Goal: Transaction & Acquisition: Purchase product/service

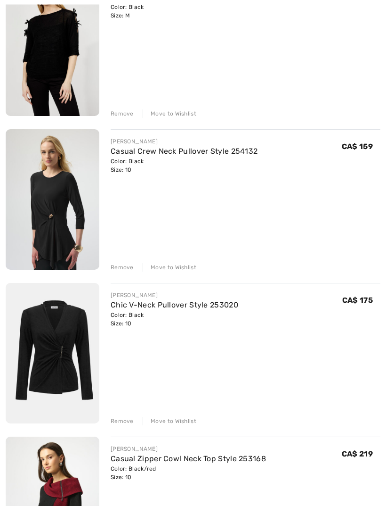
click at [180, 265] on div "Move to Wishlist" at bounding box center [170, 267] width 54 height 8
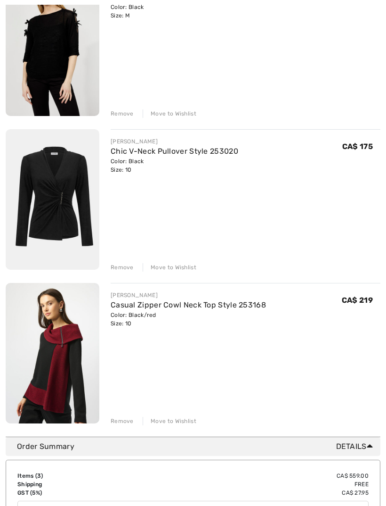
click at [179, 265] on div "Move to Wishlist" at bounding box center [170, 267] width 54 height 8
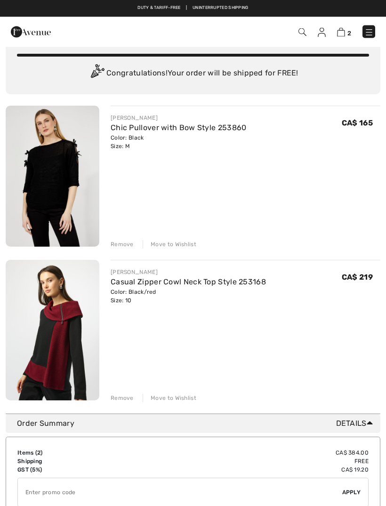
scroll to position [23, 0]
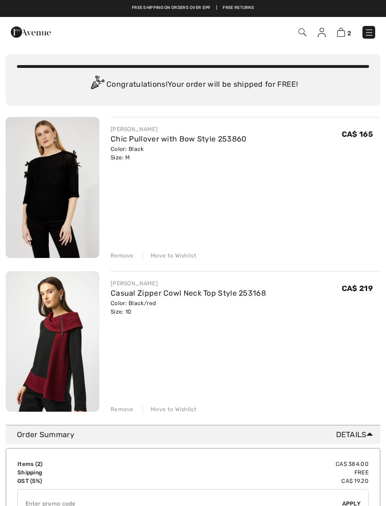
click at [61, 179] on img at bounding box center [53, 187] width 94 height 141
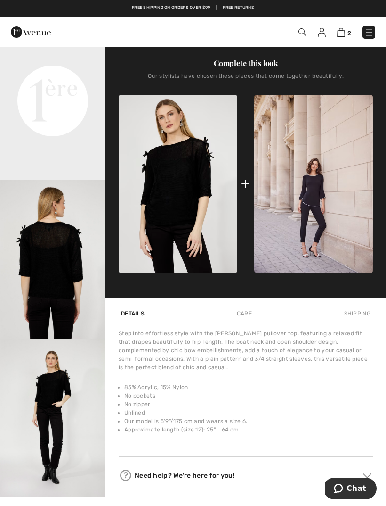
scroll to position [313, 0]
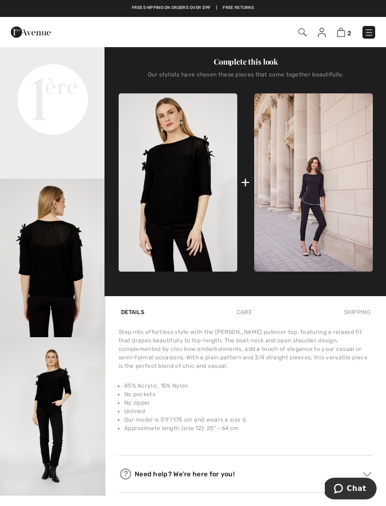
click at [65, 377] on img "4 / 4" at bounding box center [53, 416] width 106 height 158
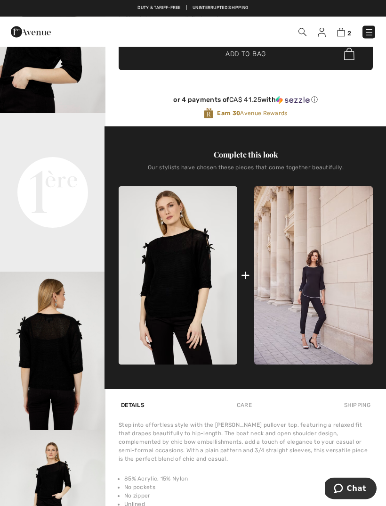
scroll to position [219, 0]
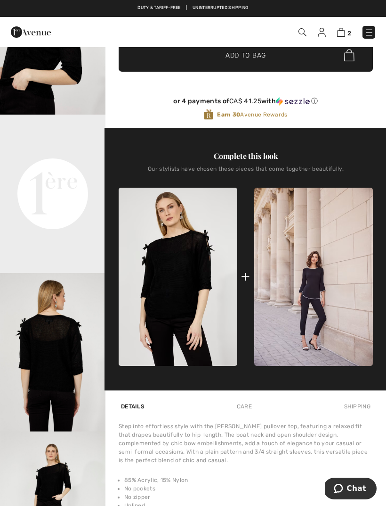
click at [60, 167] on video "Your browser does not support the video tag." at bounding box center [53, 141] width 106 height 53
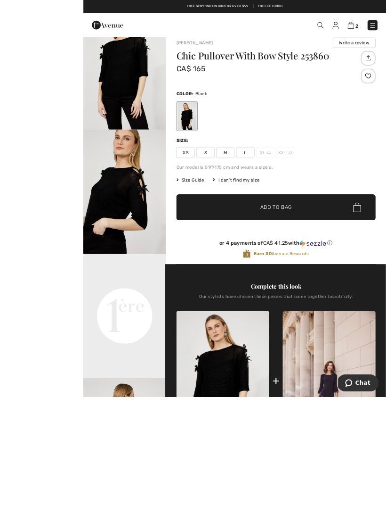
scroll to position [142, 0]
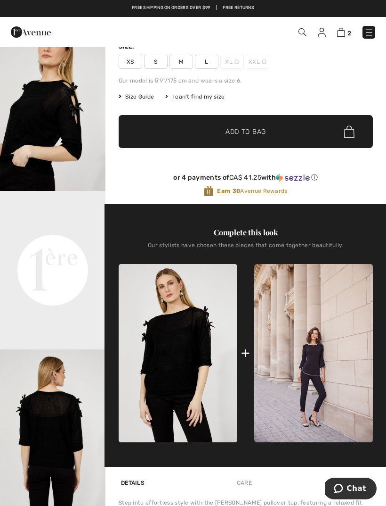
click at [52, 426] on img "3 / 4" at bounding box center [53, 428] width 106 height 158
click at [344, 33] on img at bounding box center [341, 32] width 8 height 9
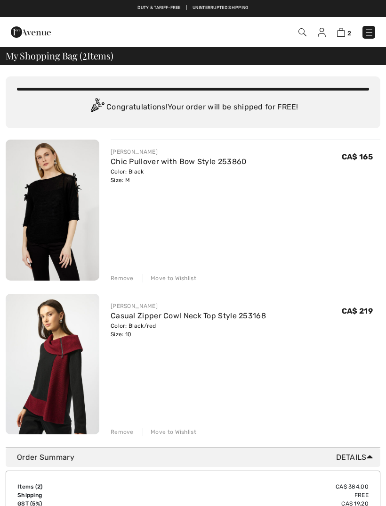
click at [59, 369] on img at bounding box center [53, 364] width 94 height 140
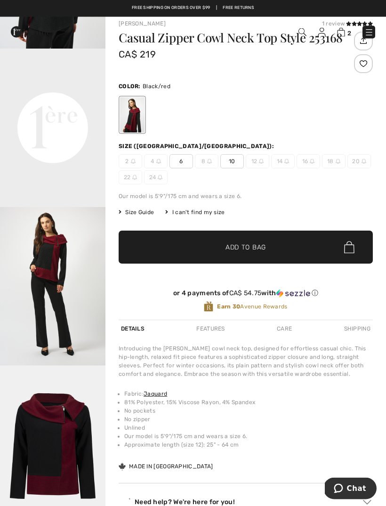
scroll to position [40, 0]
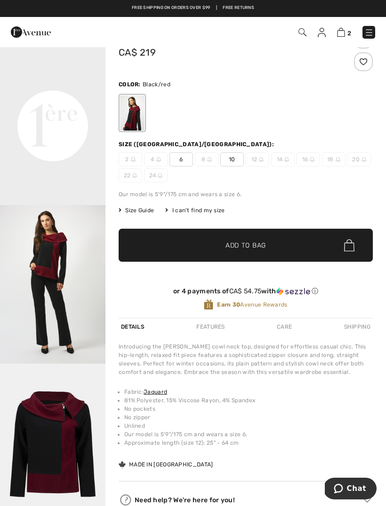
click at [70, 301] on img "3 / 4" at bounding box center [53, 284] width 106 height 158
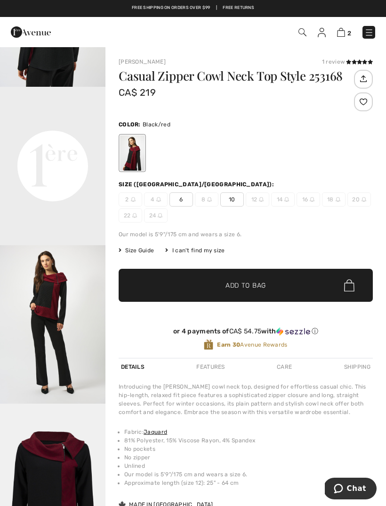
click at [325, 32] on img at bounding box center [322, 32] width 8 height 9
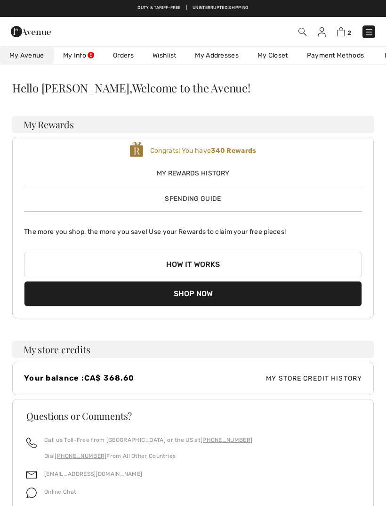
click at [121, 59] on link "Orders" at bounding box center [124, 55] width 40 height 17
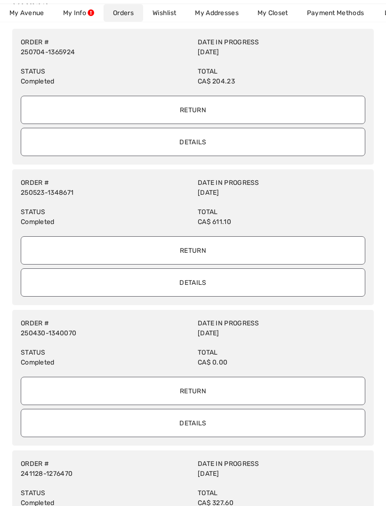
scroll to position [90, 0]
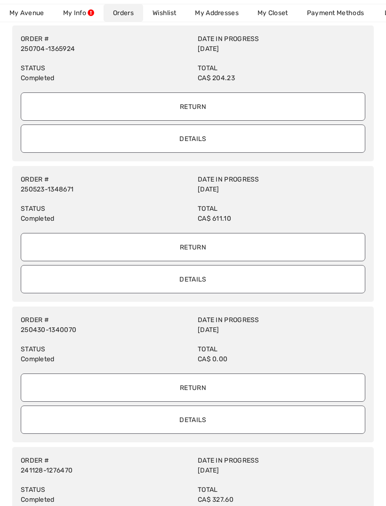
click at [213, 281] on input "Details" at bounding box center [193, 279] width 345 height 28
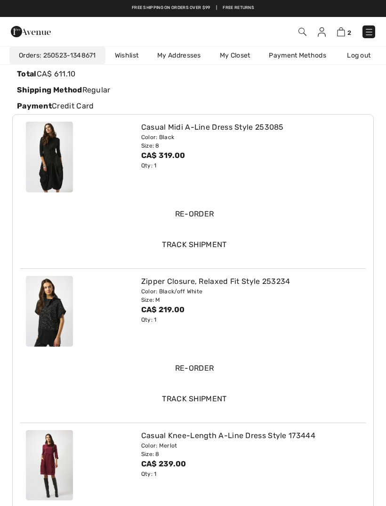
scroll to position [0, 0]
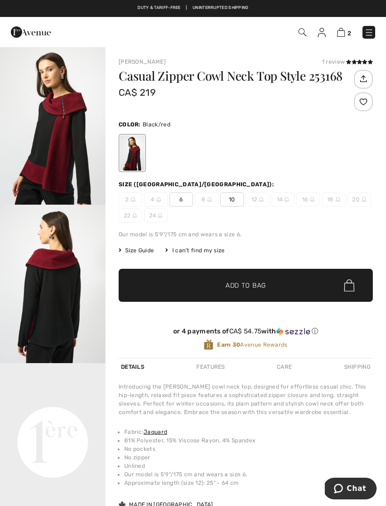
click at [323, 32] on img at bounding box center [322, 32] width 8 height 9
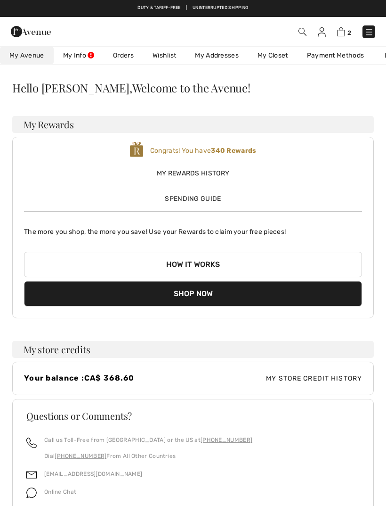
click at [130, 59] on link "Orders" at bounding box center [124, 55] width 40 height 17
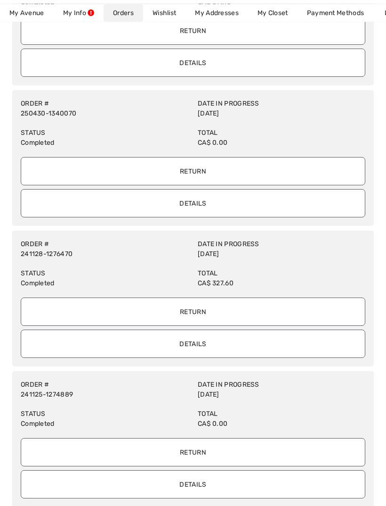
scroll to position [307, 0]
click at [206, 203] on input "Details" at bounding box center [193, 203] width 345 height 28
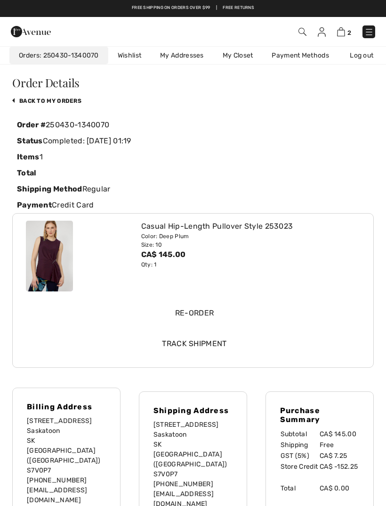
scroll to position [0, 0]
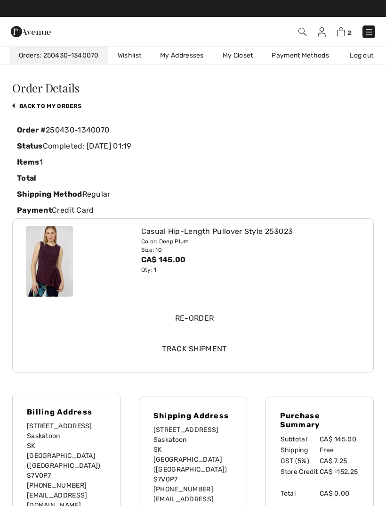
click at [242, 57] on link "My Closet" at bounding box center [237, 55] width 49 height 17
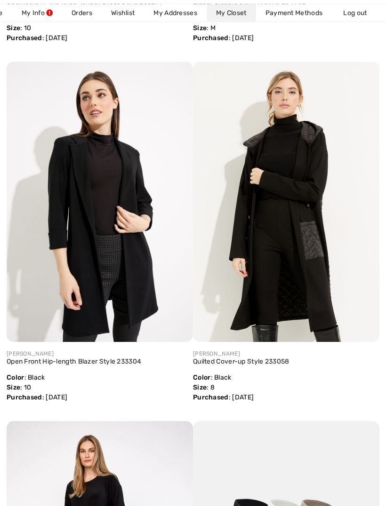
scroll to position [4412, 0]
click at [108, 363] on link "Open Front Hip-length Blazer Style 233304" at bounding box center [74, 361] width 135 height 8
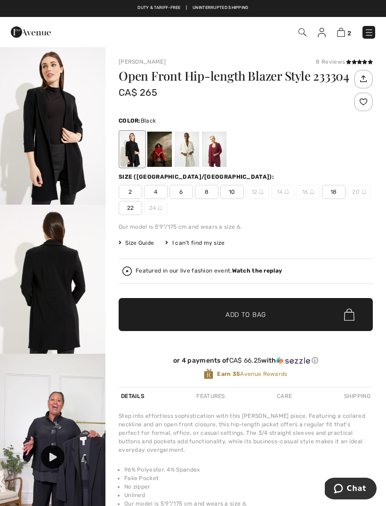
click at [237, 189] on span "10" at bounding box center [233, 192] width 24 height 14
click at [261, 308] on span "✔ Added to Bag Add to Bag" at bounding box center [246, 314] width 254 height 33
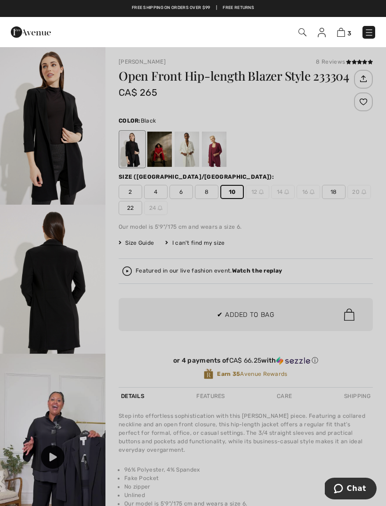
click at [60, 298] on div at bounding box center [193, 253] width 386 height 506
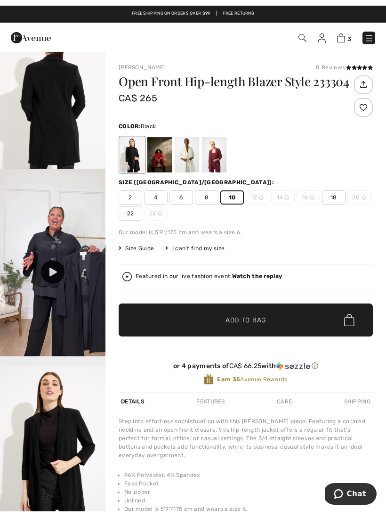
scroll to position [192, 0]
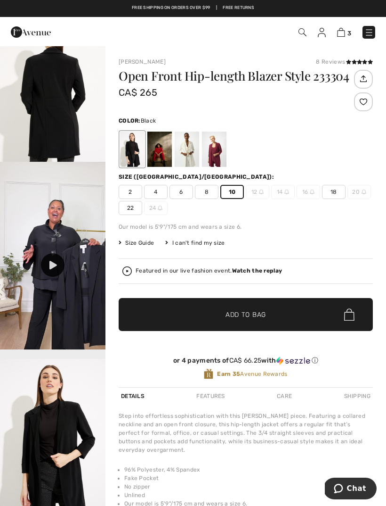
click at [52, 270] on div at bounding box center [53, 265] width 24 height 24
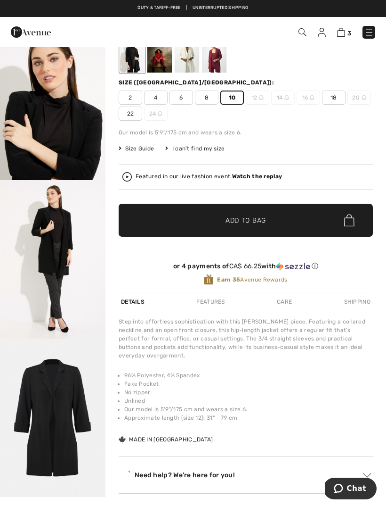
scroll to position [95, 0]
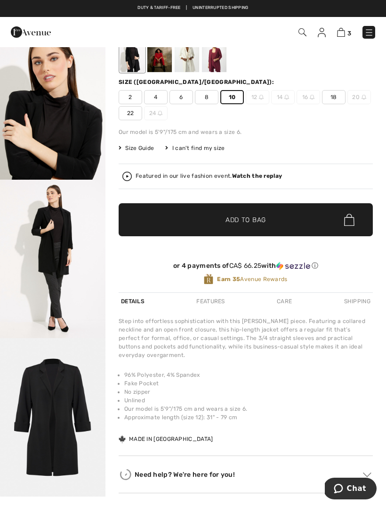
click at [63, 275] on img "5 / 6" at bounding box center [53, 259] width 106 height 158
click at [344, 34] on img at bounding box center [341, 32] width 8 height 9
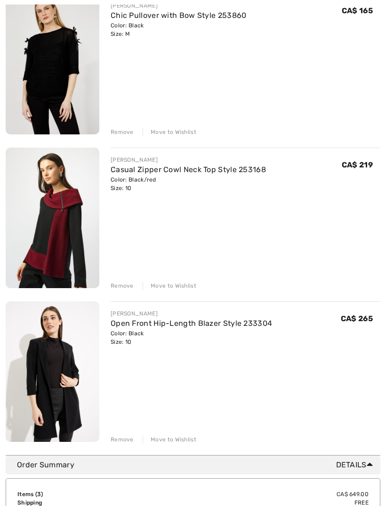
scroll to position [153, 0]
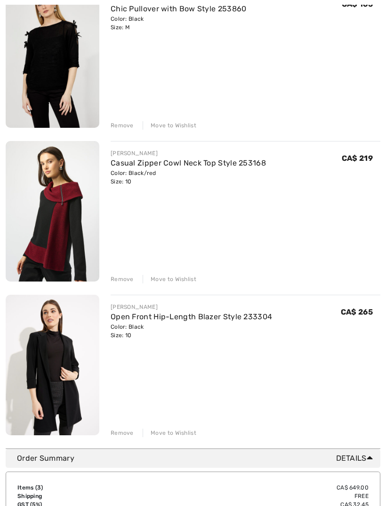
click at [196, 163] on link "Casual Zipper Cowl Neck Top Style 253168" at bounding box center [188, 162] width 155 height 9
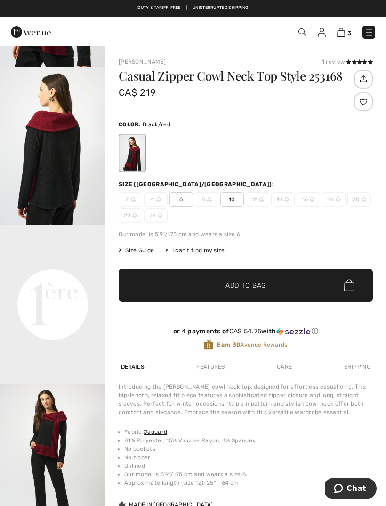
scroll to position [139, 0]
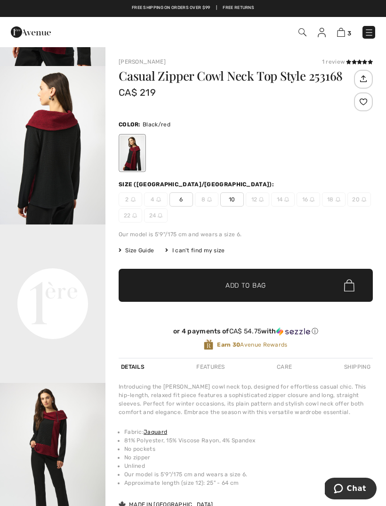
click at [47, 277] on video "Your browser does not support the video tag." at bounding box center [53, 250] width 106 height 53
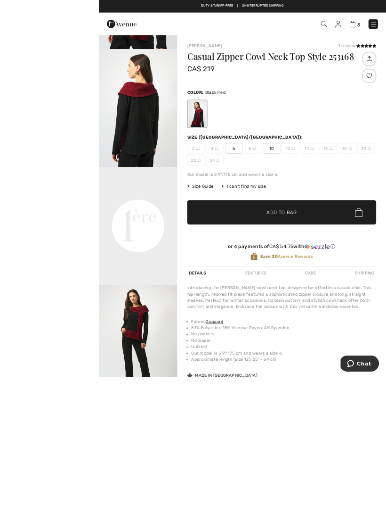
scroll to position [68, 0]
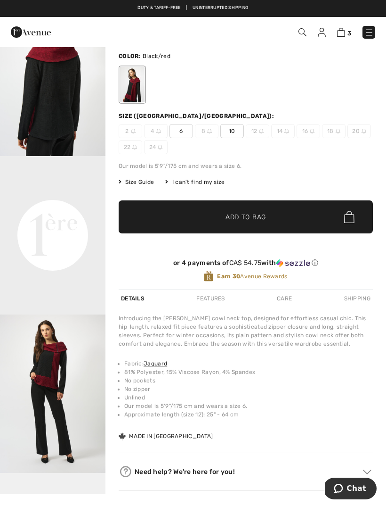
click at [59, 408] on img "3 / 4" at bounding box center [53, 393] width 106 height 158
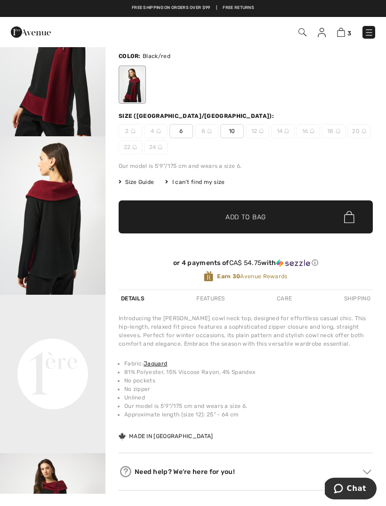
click at [50, 99] on img "1 / 4" at bounding box center [53, 57] width 106 height 158
click at [344, 30] on img at bounding box center [341, 32] width 8 height 9
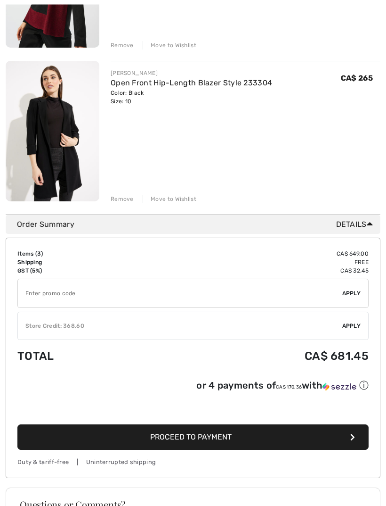
click at [351, 323] on span "Apply" at bounding box center [352, 326] width 19 height 8
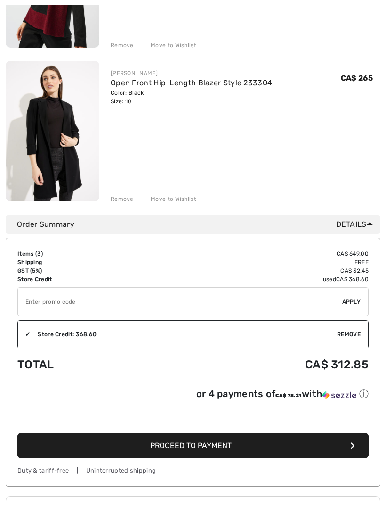
click at [214, 444] on span "Proceed to Payment" at bounding box center [191, 445] width 82 height 9
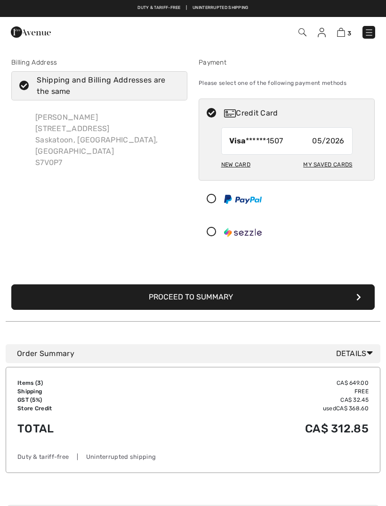
click at [286, 292] on button "Proceed to Summary" at bounding box center [193, 296] width 364 height 25
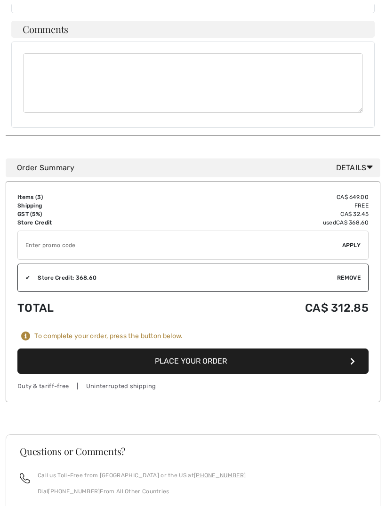
click at [240, 351] on button "Place Your Order" at bounding box center [193, 361] width 352 height 25
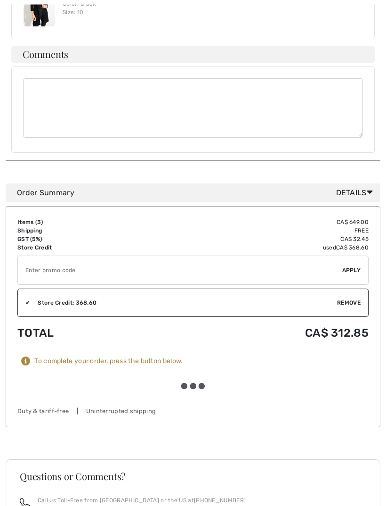
scroll to position [498, 0]
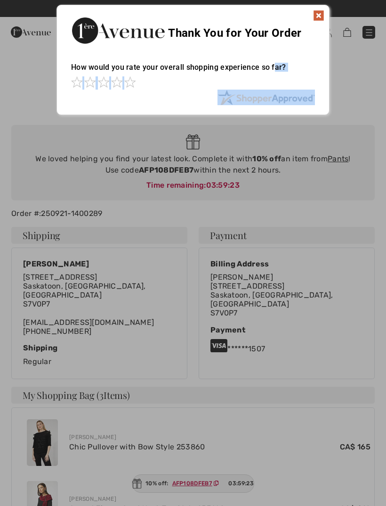
click at [167, 165] on div at bounding box center [193, 253] width 386 height 506
click at [120, 196] on div at bounding box center [193, 253] width 386 height 506
click at [319, 16] on img at bounding box center [318, 15] width 11 height 11
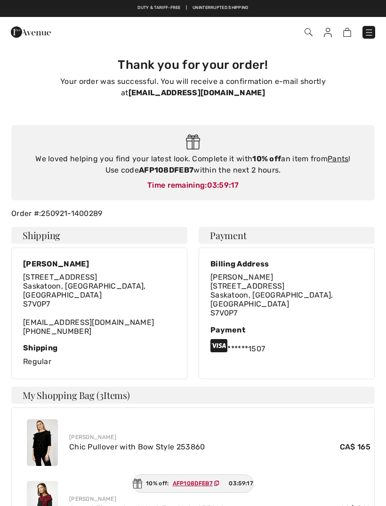
click at [345, 157] on link "Pants" at bounding box center [338, 158] width 21 height 9
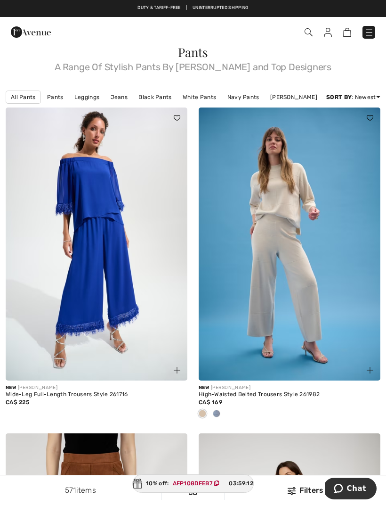
click at [155, 98] on link "Black Pants" at bounding box center [155, 97] width 42 height 12
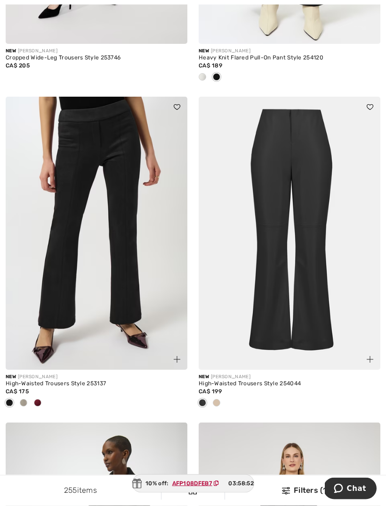
scroll to position [2286, 0]
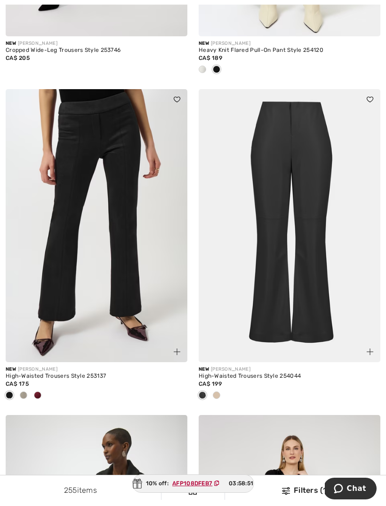
click at [38, 388] on div at bounding box center [38, 396] width 14 height 16
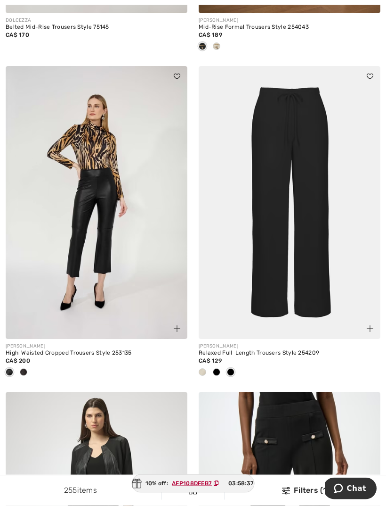
scroll to position [4606, 0]
click at [218, 368] on span at bounding box center [217, 372] width 8 height 8
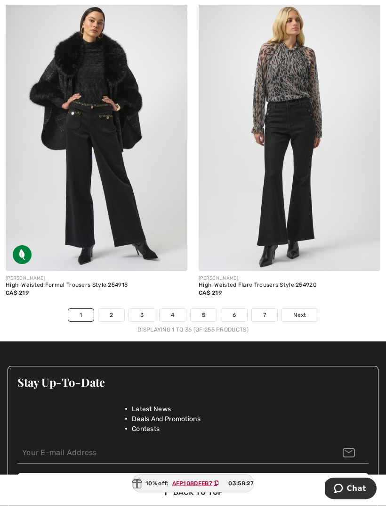
scroll to position [5619, 0]
click at [114, 309] on link "2" at bounding box center [111, 315] width 26 height 12
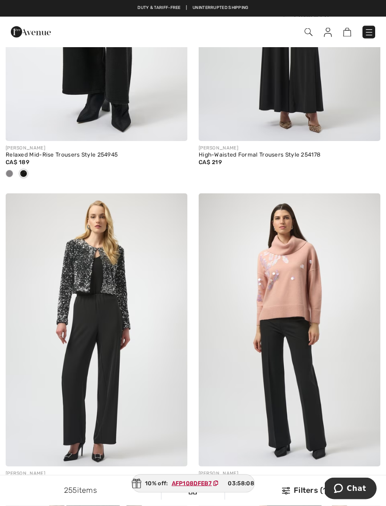
scroll to position [782, 0]
